Goal: Check status: Check status

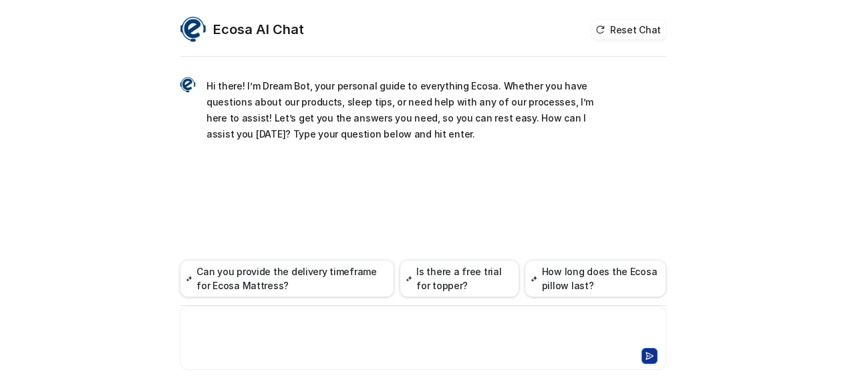
click at [271, 324] on div at bounding box center [423, 330] width 481 height 31
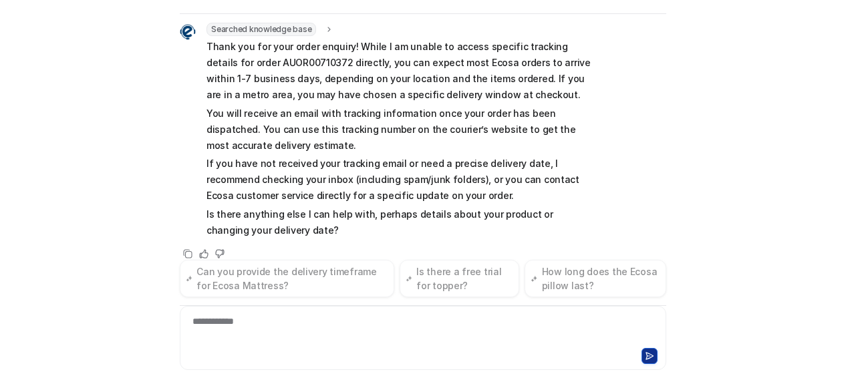
scroll to position [144, 0]
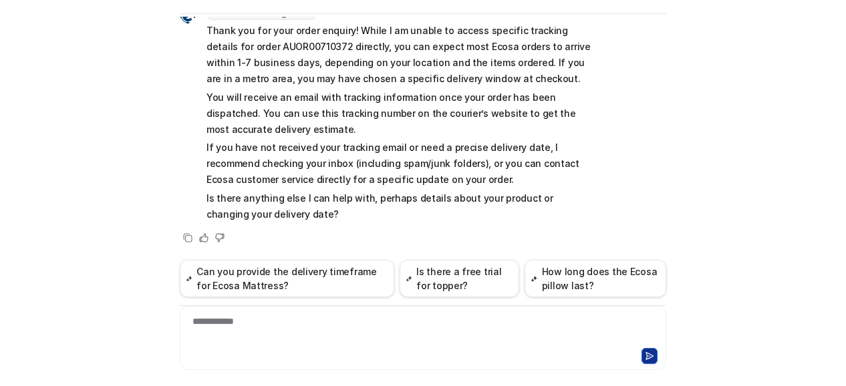
click at [276, 319] on div "**********" at bounding box center [423, 330] width 481 height 31
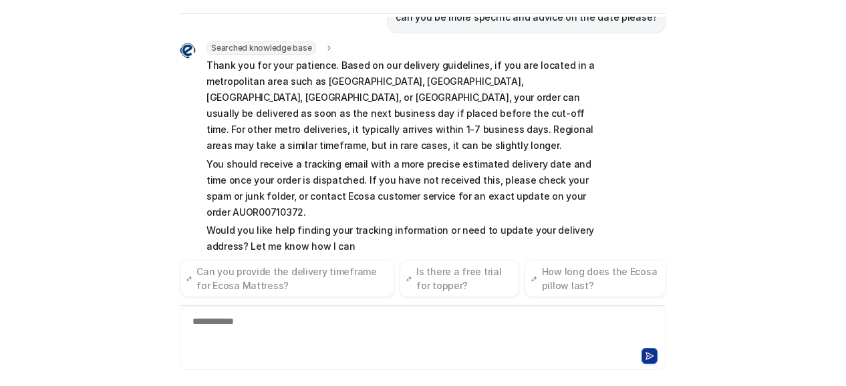
scroll to position [413, 0]
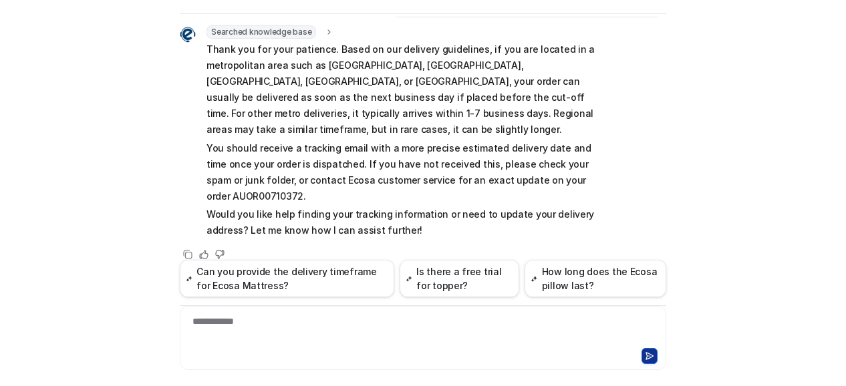
click at [289, 327] on div "**********" at bounding box center [423, 330] width 481 height 31
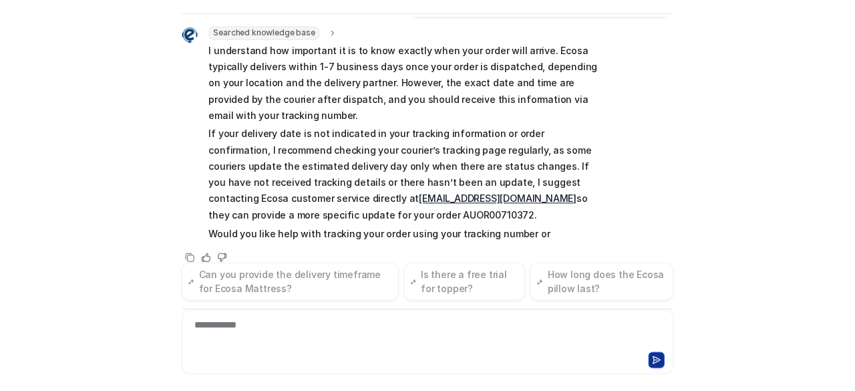
scroll to position [714, 0]
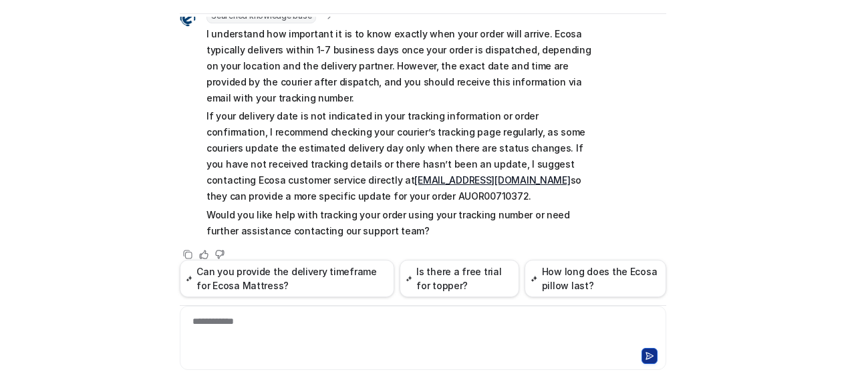
click at [414, 174] on link "[EMAIL_ADDRESS][DOMAIN_NAME]" at bounding box center [492, 179] width 156 height 11
drag, startPoint x: 317, startPoint y: 178, endPoint x: 250, endPoint y: 176, distance: 66.8
click at [250, 176] on p "If your delivery date is not indicated in your tracking information or order co…" at bounding box center [402, 156] width 391 height 96
copy p "AUOR00710372"
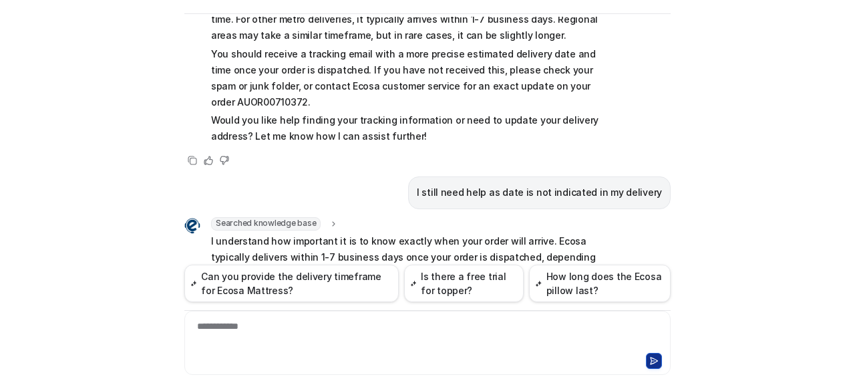
scroll to position [376, 0]
